Goal: Task Accomplishment & Management: Manage account settings

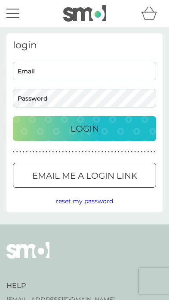
click at [103, 74] on input "Email" at bounding box center [85, 71] width 144 height 19
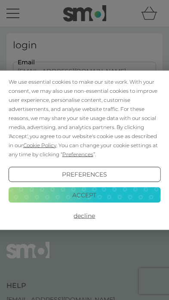
type input "[EMAIL_ADDRESS][DOMAIN_NAME]"
click at [84, 128] on button "Login" at bounding box center [85, 128] width 144 height 25
click at [119, 193] on button "Accept" at bounding box center [85, 195] width 153 height 16
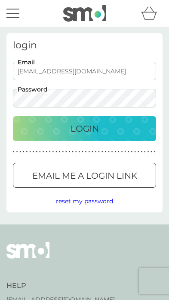
click at [104, 196] on button "reset my password" at bounding box center [84, 200] width 57 height 9
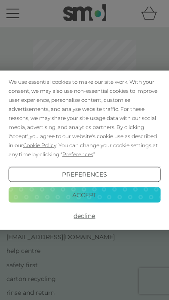
click at [112, 193] on button "Accept" at bounding box center [85, 195] width 153 height 16
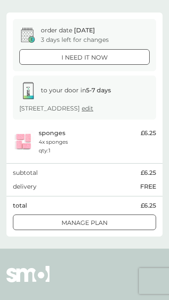
scroll to position [59, 0]
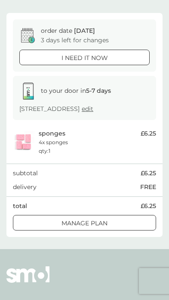
click at [103, 228] on p "Manage plan" at bounding box center [85, 222] width 46 height 9
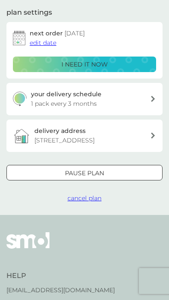
scroll to position [110, 0]
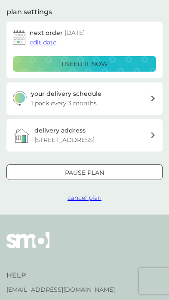
click at [106, 177] on div "Pause plan" at bounding box center [85, 172] width 156 height 9
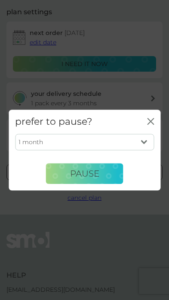
click at [143, 150] on select "1 month 2 months 3 months 4 months 5 months 6 months" at bounding box center [84, 142] width 139 height 16
select select "3"
click at [97, 178] on span "Pause" at bounding box center [84, 173] width 29 height 10
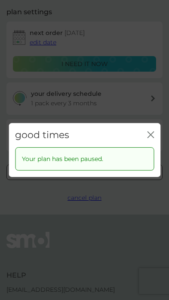
click at [151, 138] on icon "close" at bounding box center [150, 134] width 7 height 7
